Goal: Understand process/instructions

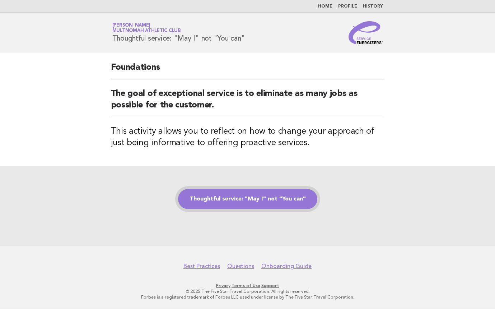
click at [222, 199] on link "Thoughtful service: "May I" not "You can"" at bounding box center [247, 199] width 139 height 20
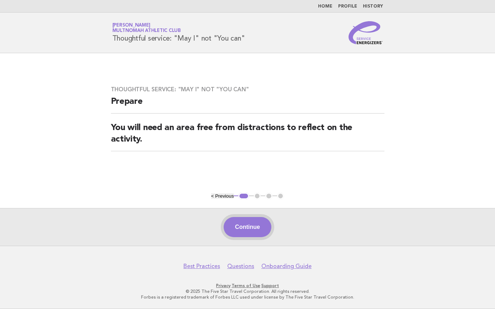
click at [241, 234] on button "Continue" at bounding box center [248, 227] width 48 height 20
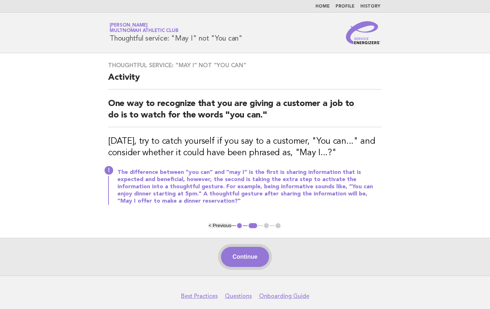
click at [251, 259] on button "Continue" at bounding box center [245, 257] width 48 height 20
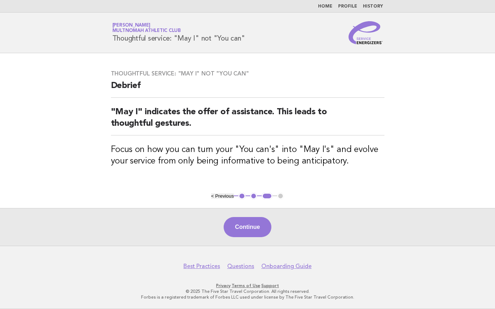
click at [248, 248] on footer "Best Practices Questions Onboarding Guide Privacy · Terms of Use · Support © 20…" at bounding box center [247, 277] width 495 height 63
click at [244, 228] on button "Continue" at bounding box center [248, 227] width 48 height 20
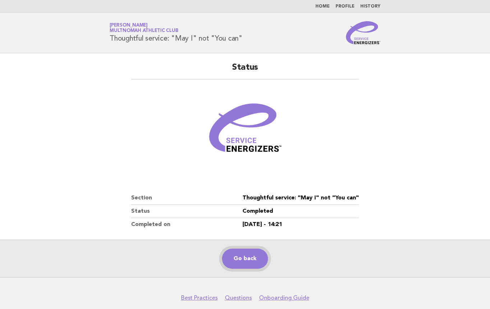
click at [249, 266] on link "Go back" at bounding box center [245, 259] width 46 height 20
